Goal: Check status: Check status

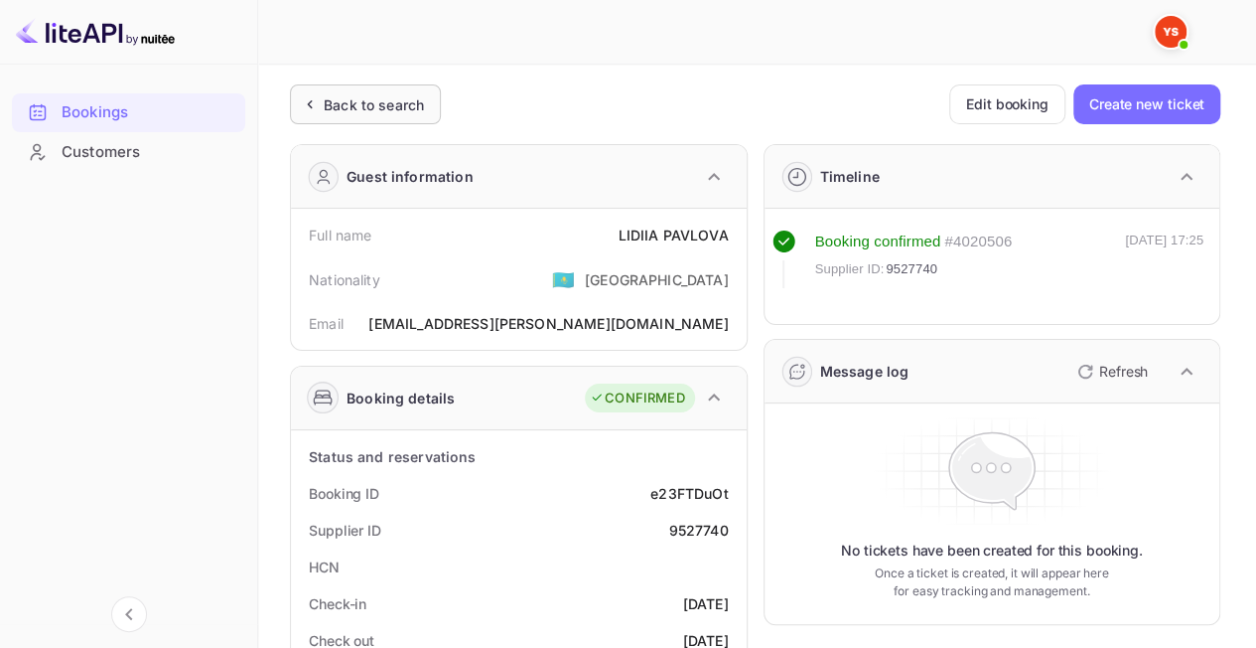
click at [402, 111] on div "Back to search" at bounding box center [374, 104] width 100 height 21
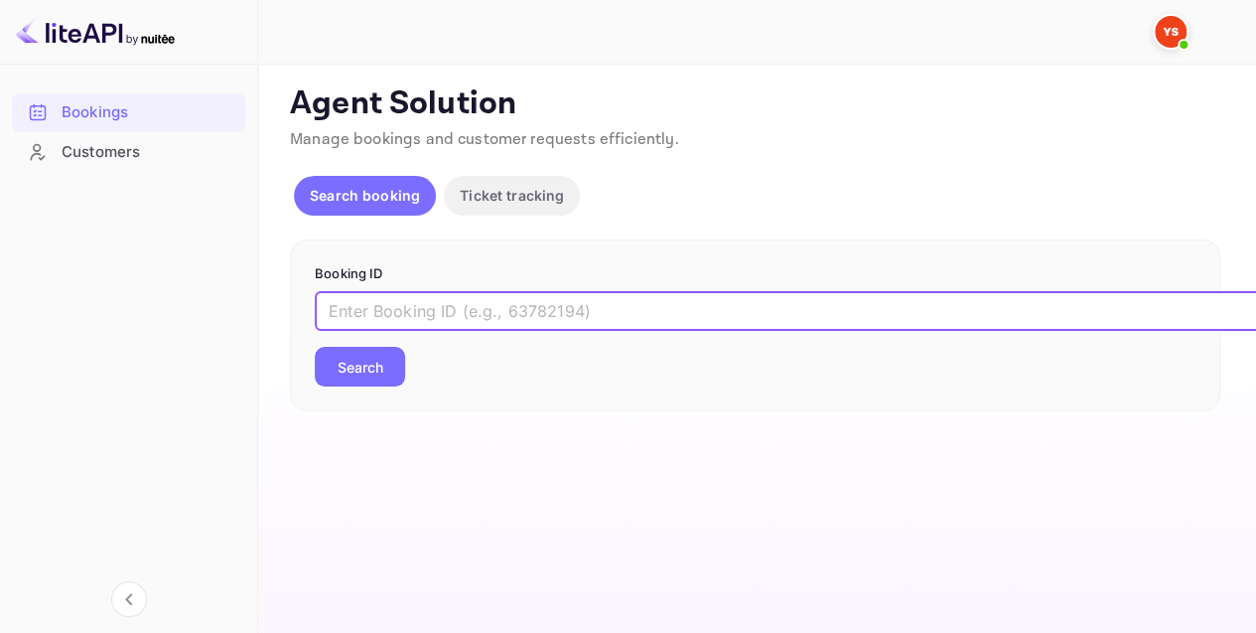
click at [445, 308] on input "text" at bounding box center [811, 311] width 993 height 40
paste input "9582181"
type input "9582181"
click at [357, 378] on button "Search" at bounding box center [360, 367] width 90 height 40
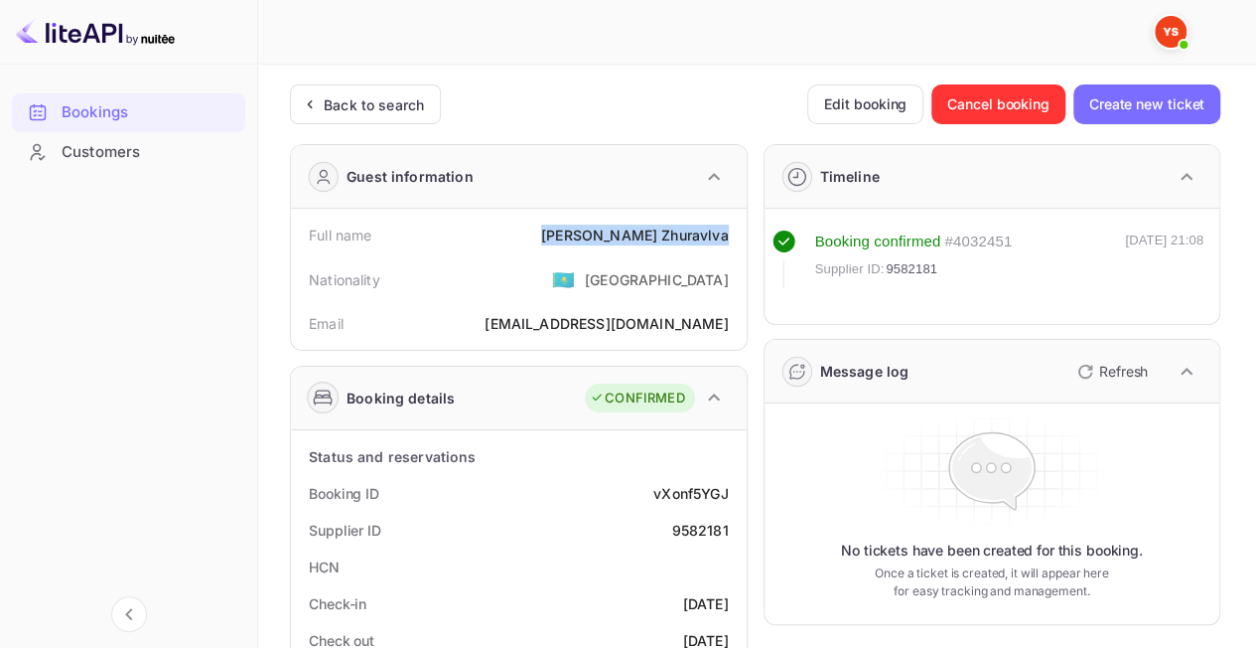
drag, startPoint x: 616, startPoint y: 233, endPoint x: 724, endPoint y: 240, distance: 108.5
click at [732, 239] on div "Full name [PERSON_NAME]" at bounding box center [519, 235] width 440 height 37
copy div "[PERSON_NAME]"
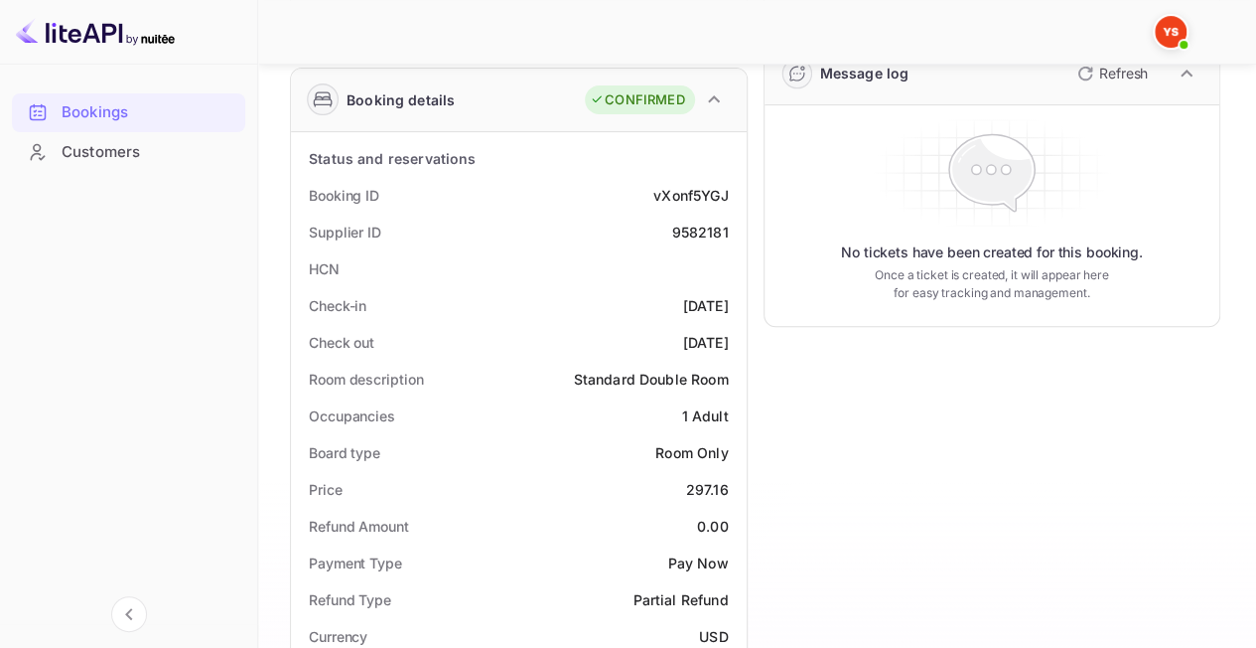
scroll to position [397, 0]
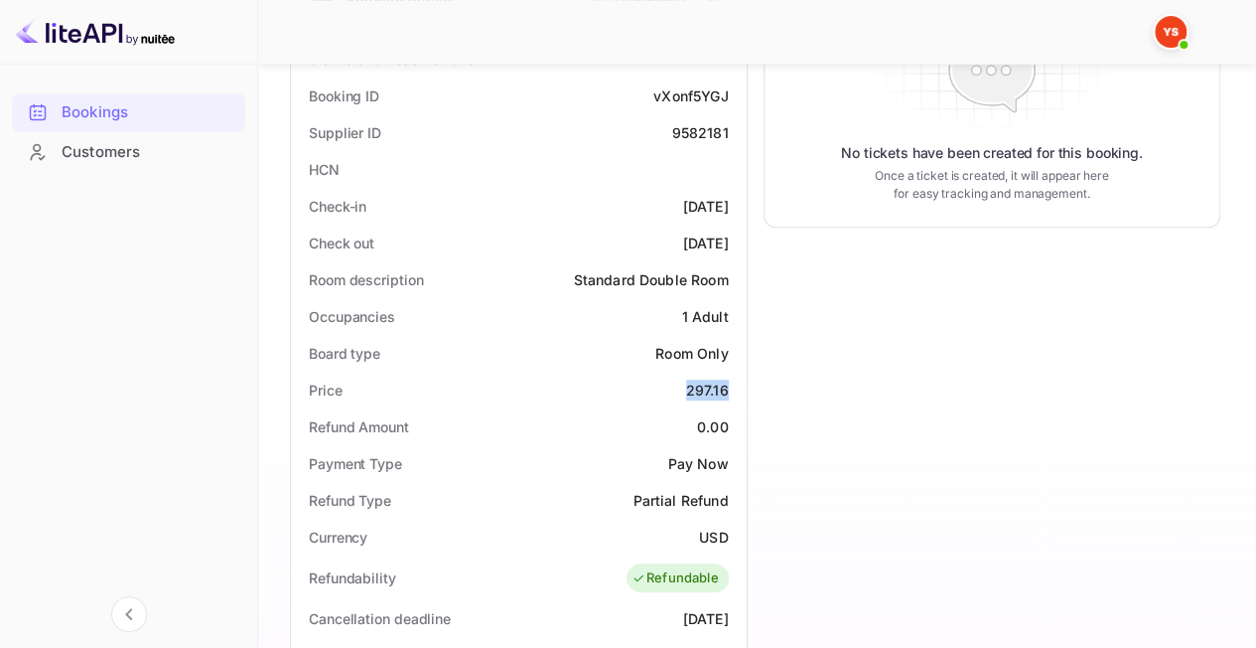
drag, startPoint x: 662, startPoint y: 382, endPoint x: 730, endPoint y: 383, distance: 67.5
click at [730, 383] on div "Price 297.16" at bounding box center [519, 389] width 440 height 37
copy div "297.16"
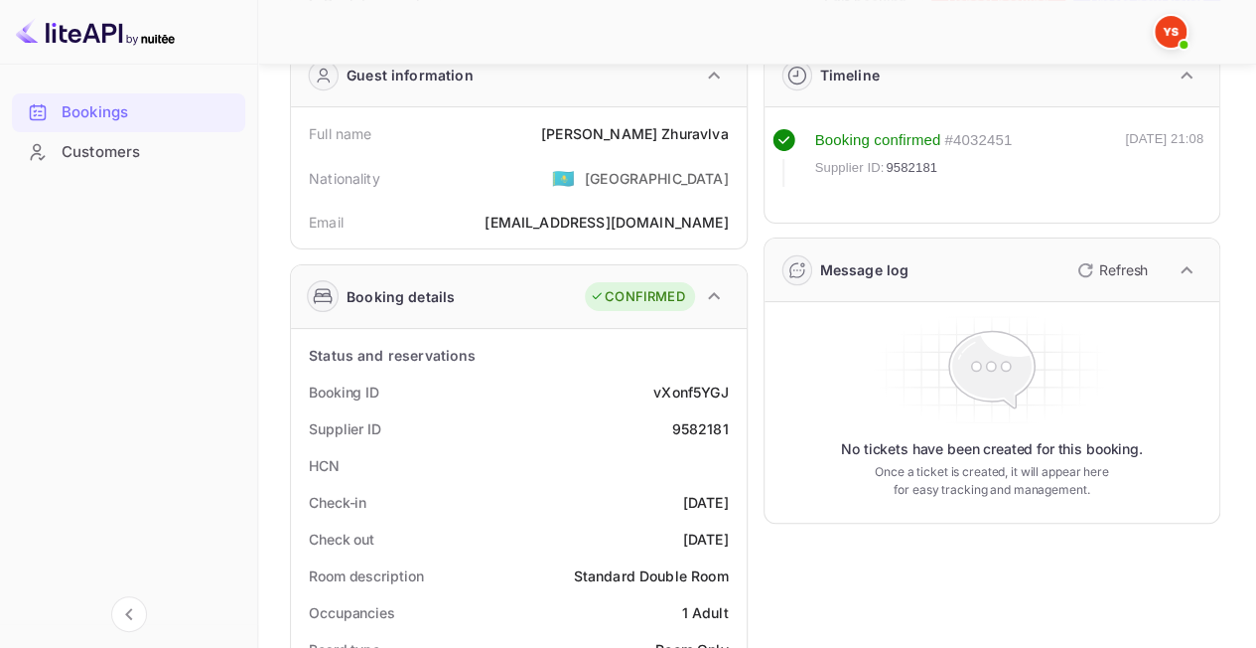
scroll to position [0, 0]
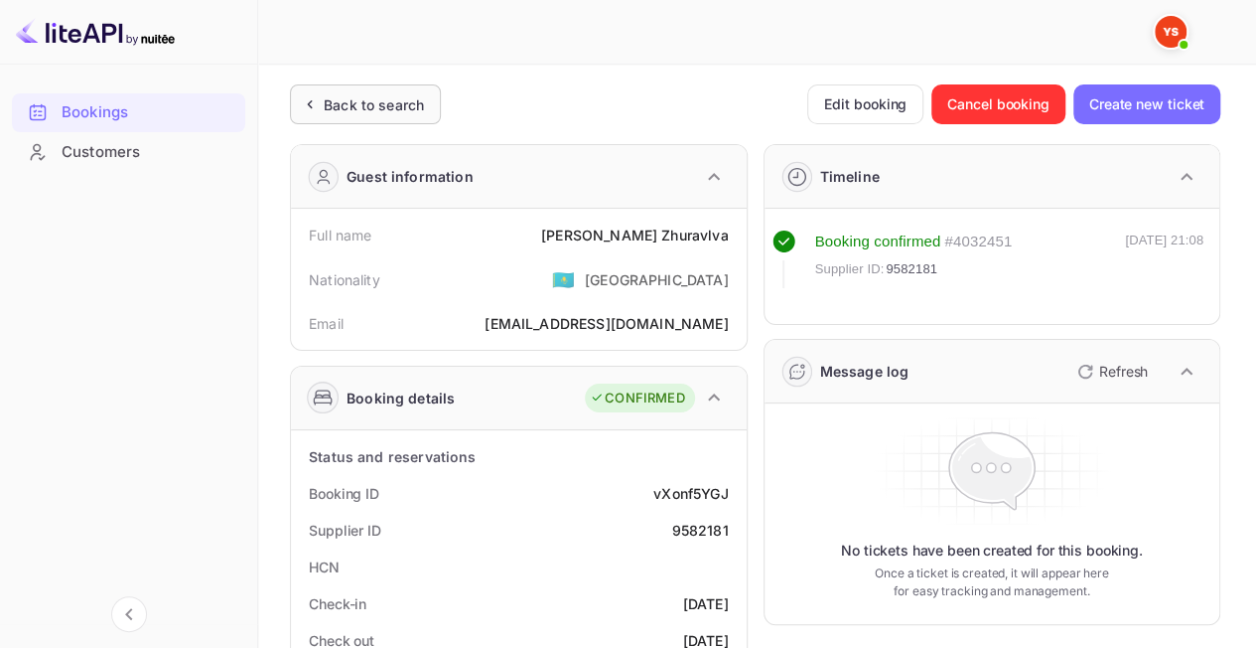
click at [409, 108] on div "Back to search" at bounding box center [374, 104] width 100 height 21
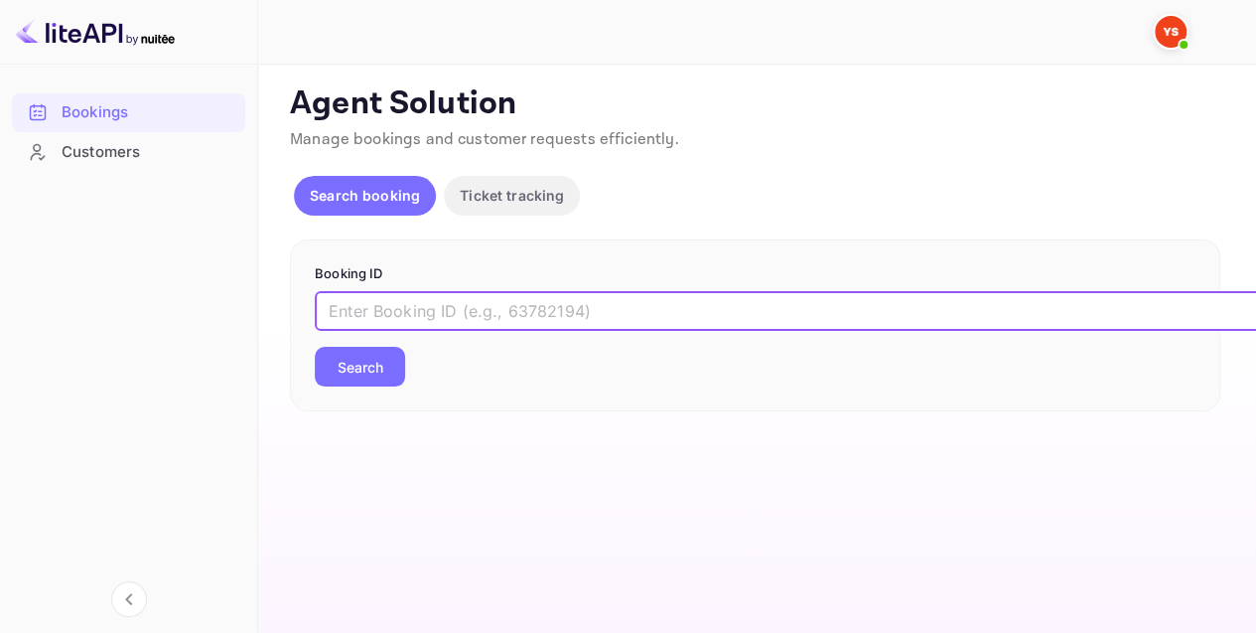
click at [527, 317] on input "text" at bounding box center [811, 311] width 993 height 40
paste input "9404449"
type input "9404449"
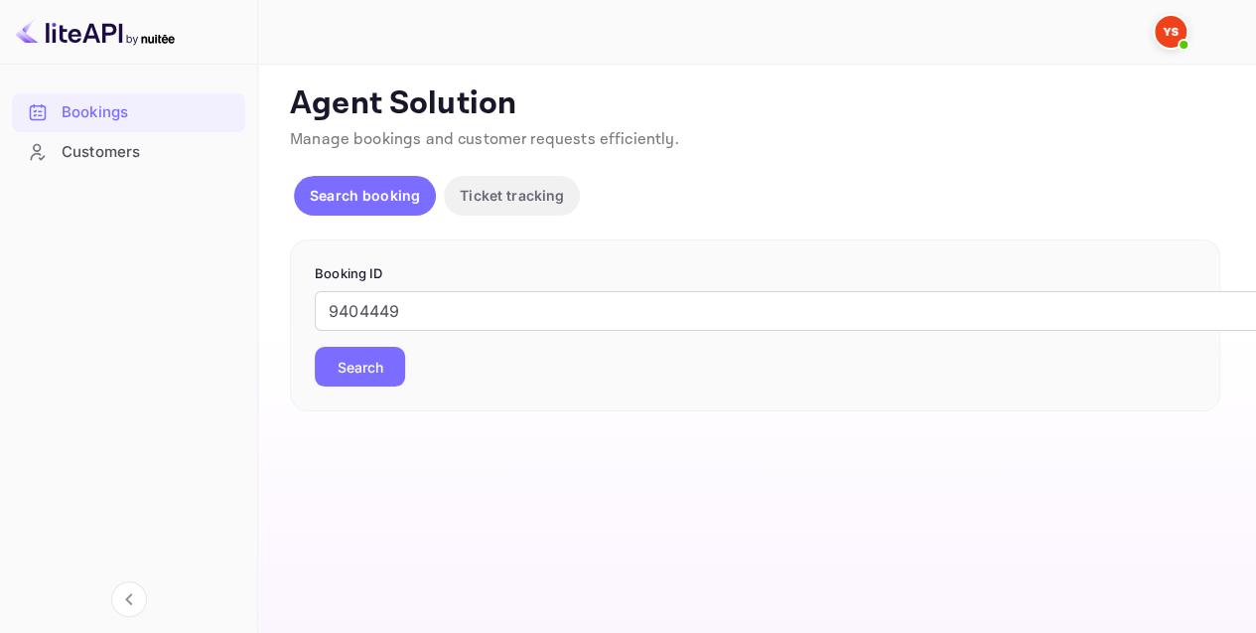
drag, startPoint x: 370, startPoint y: 349, endPoint x: 360, endPoint y: 362, distance: 16.9
click at [369, 351] on button "Search" at bounding box center [360, 367] width 90 height 40
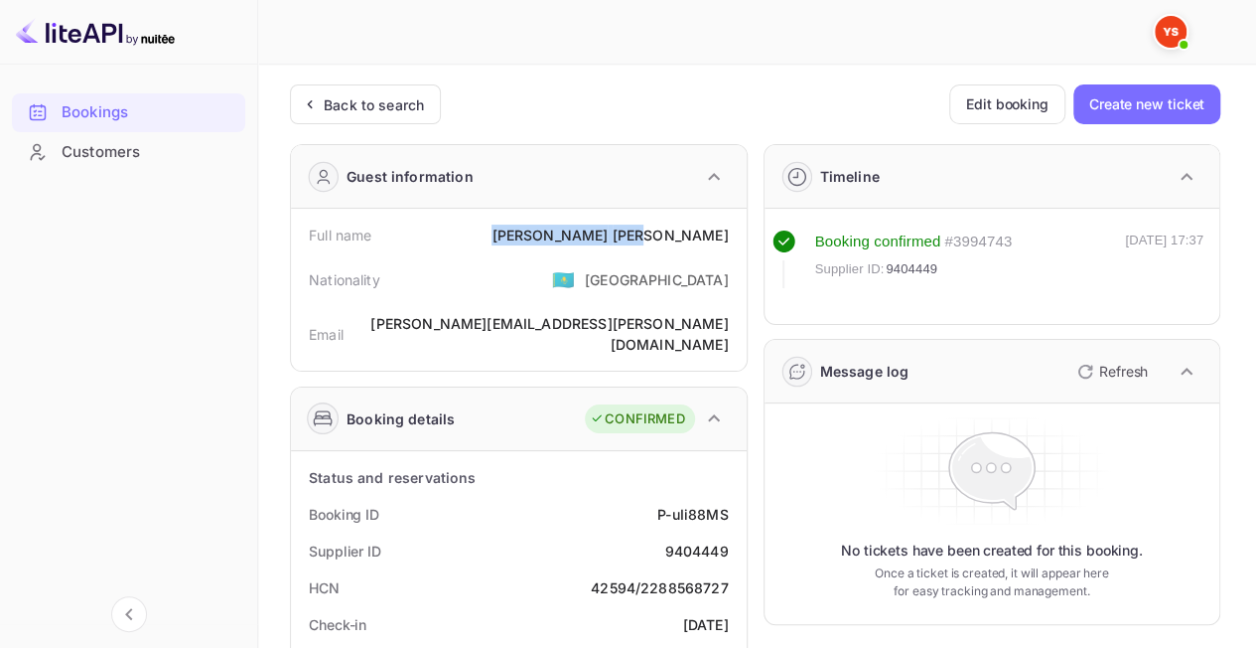
drag, startPoint x: 643, startPoint y: 229, endPoint x: 729, endPoint y: 236, distance: 86.7
click at [729, 236] on div "Full name [PERSON_NAME]" at bounding box center [519, 235] width 440 height 37
copy div "[PERSON_NAME]"
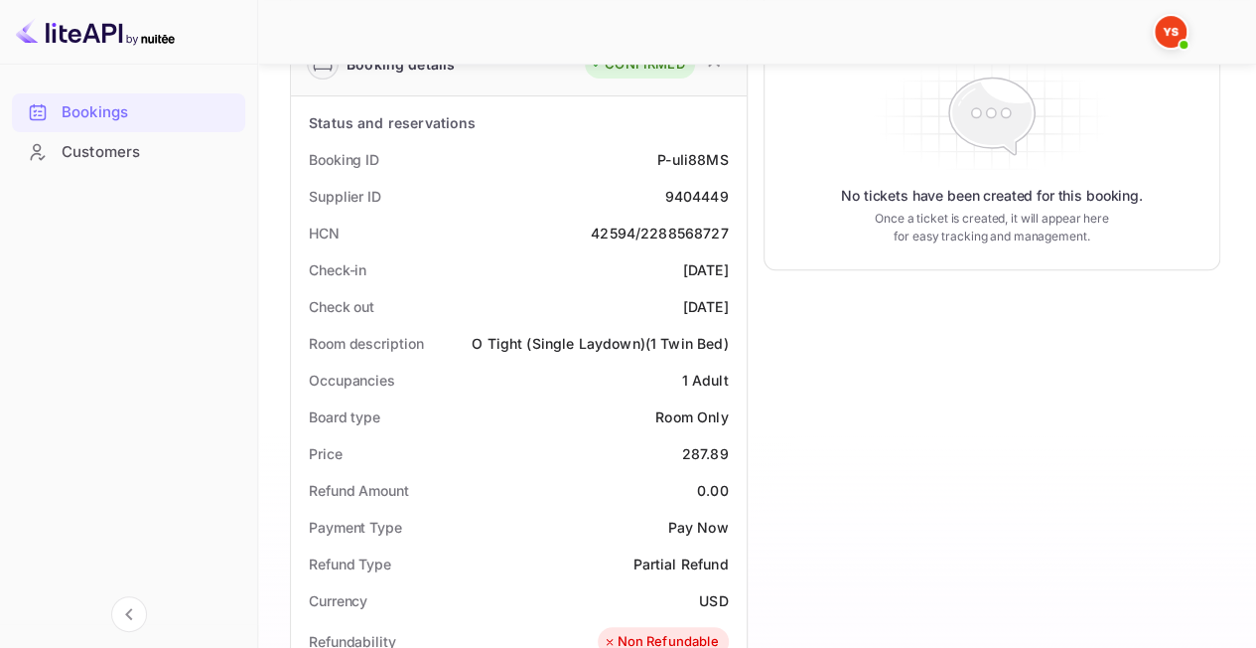
scroll to position [397, 0]
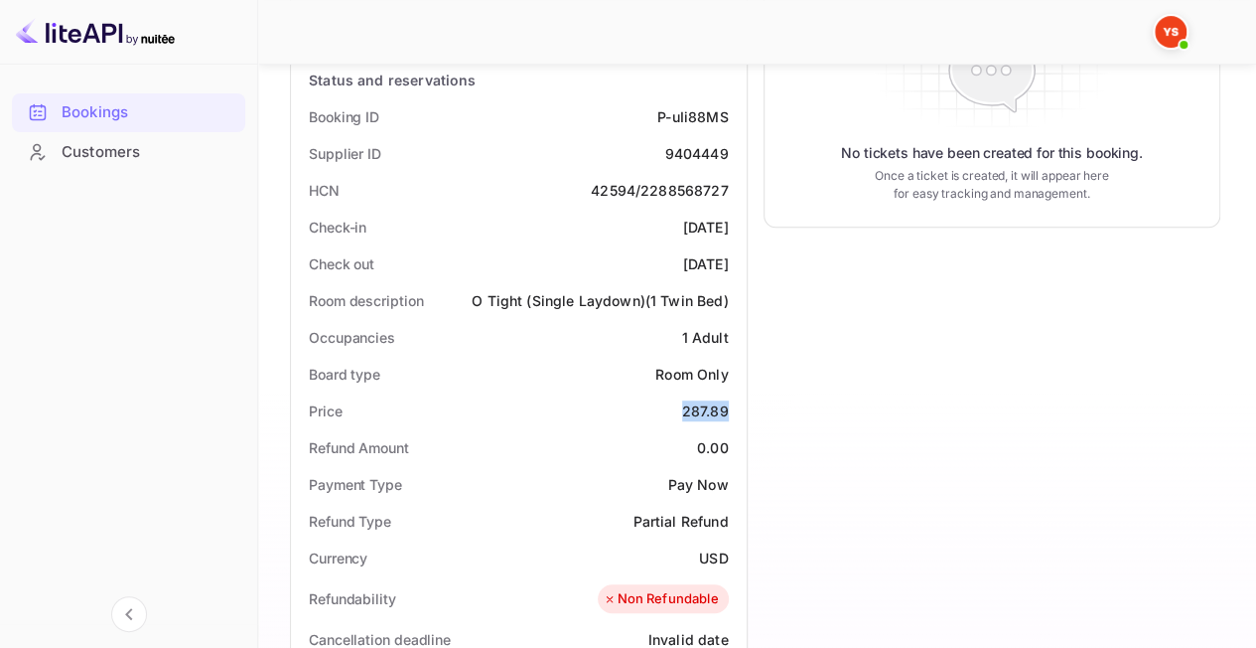
drag, startPoint x: 684, startPoint y: 389, endPoint x: 728, endPoint y: 393, distance: 43.9
click at [728, 400] on div "287.89" at bounding box center [705, 410] width 47 height 21
copy div "287.89"
